Goal: Task Accomplishment & Management: Complete application form

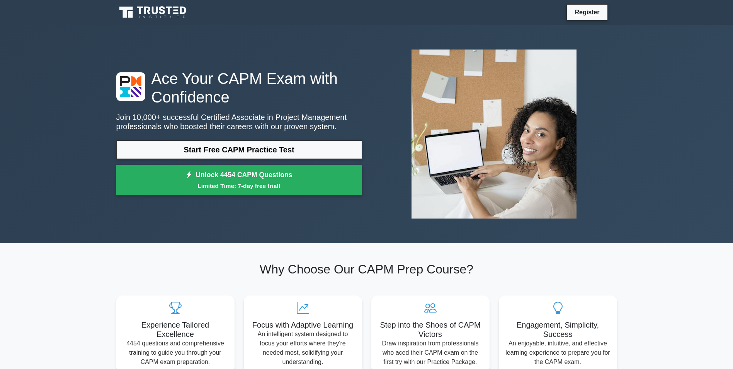
click at [610, 103] on div at bounding box center [494, 133] width 255 height 181
click at [584, 14] on link "Register" at bounding box center [587, 12] width 34 height 10
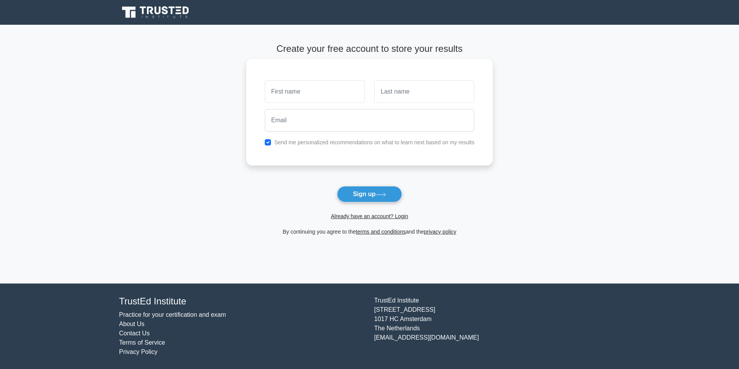
click at [333, 99] on input "text" at bounding box center [315, 91] width 100 height 22
click at [382, 216] on link "Already have an account? Login" at bounding box center [369, 216] width 77 height 6
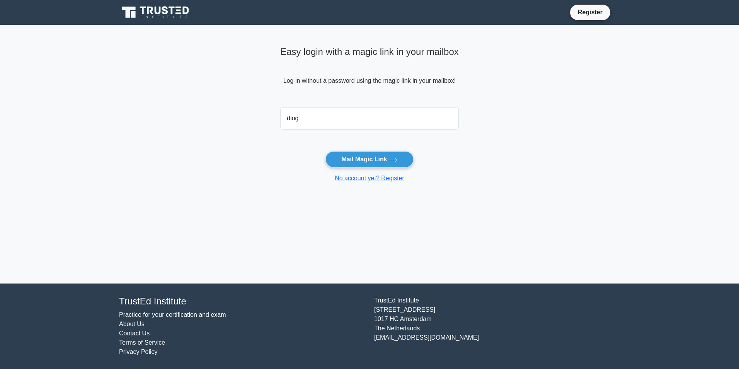
type input "diogo"
